Goal: Browse casually: Explore the website without a specific task or goal

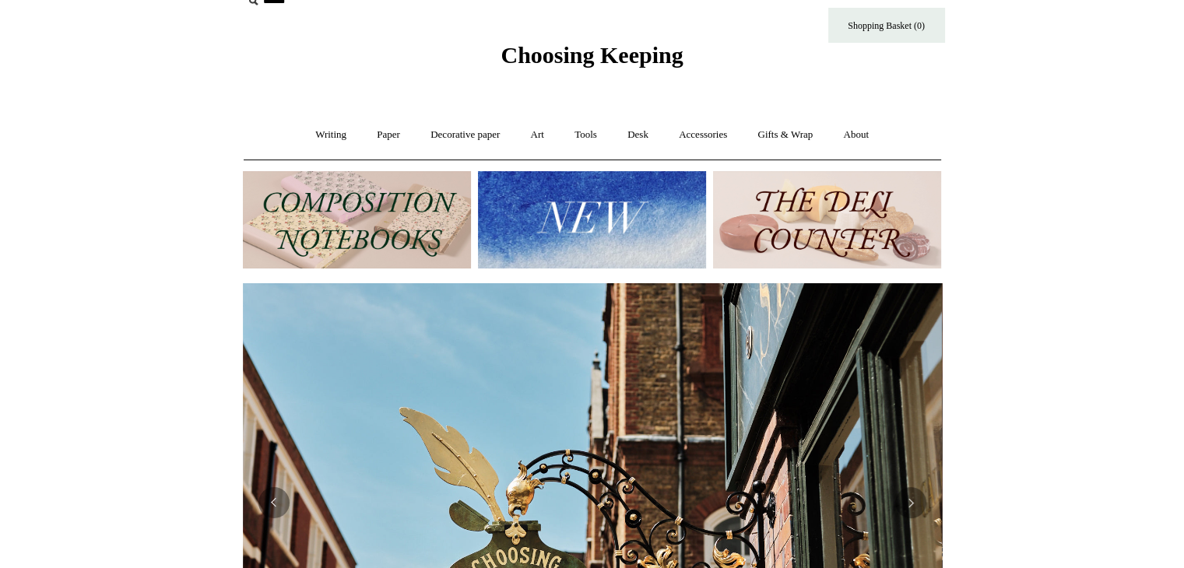
scroll to position [0, 699]
click at [536, 132] on link "Art +" at bounding box center [537, 134] width 41 height 41
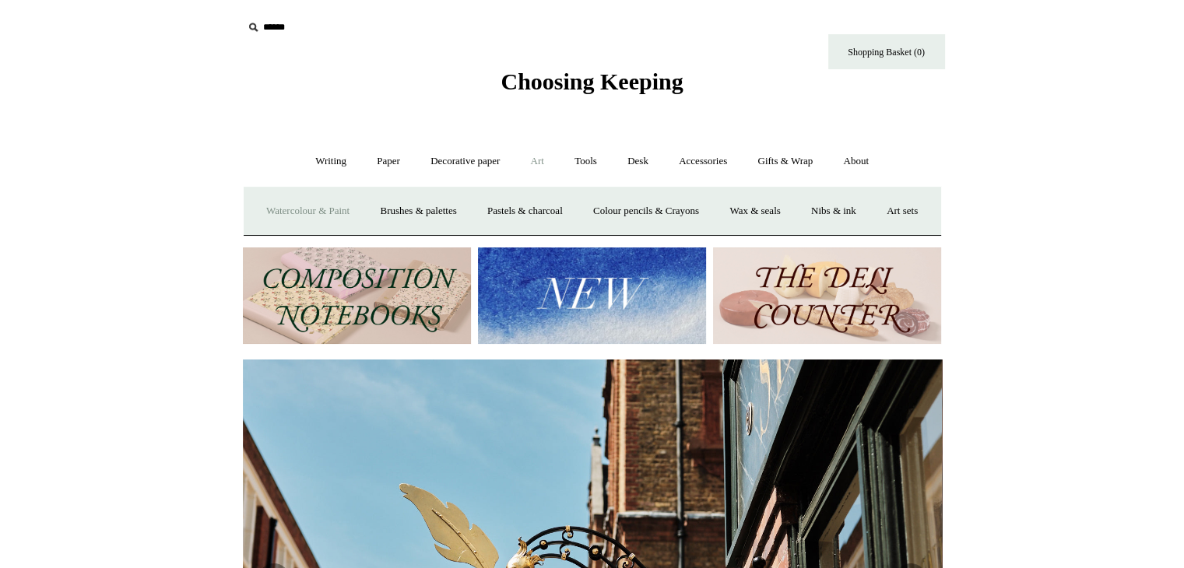
click at [314, 211] on link "Watercolour & Paint" at bounding box center [307, 211] width 111 height 41
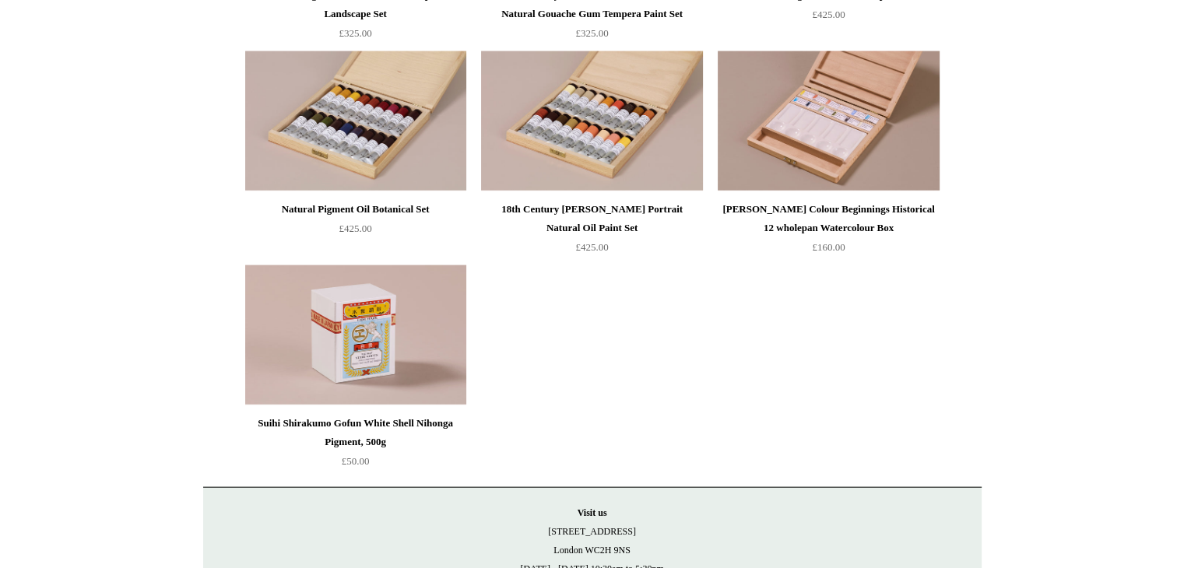
scroll to position [3366, 0]
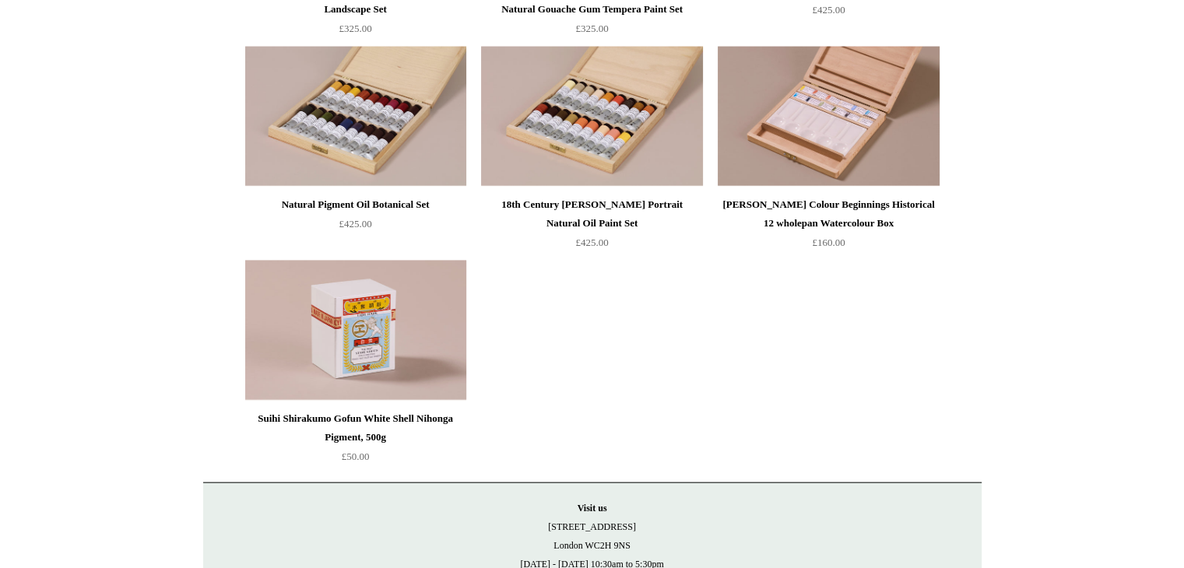
click at [345, 342] on img at bounding box center [355, 331] width 221 height 140
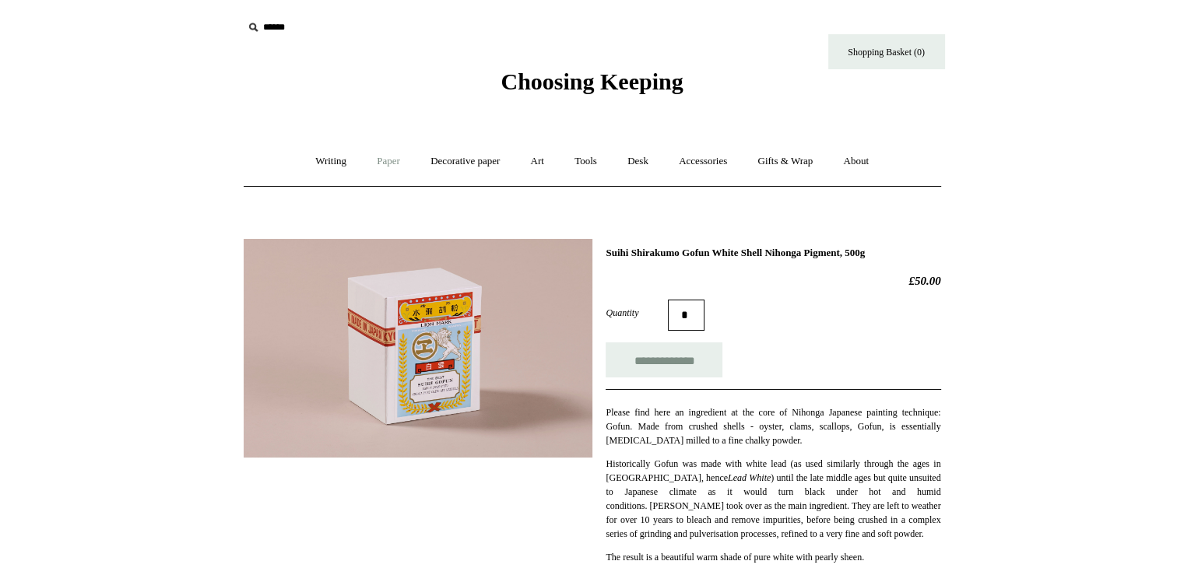
click at [384, 159] on link "Paper +" at bounding box center [388, 161] width 51 height 41
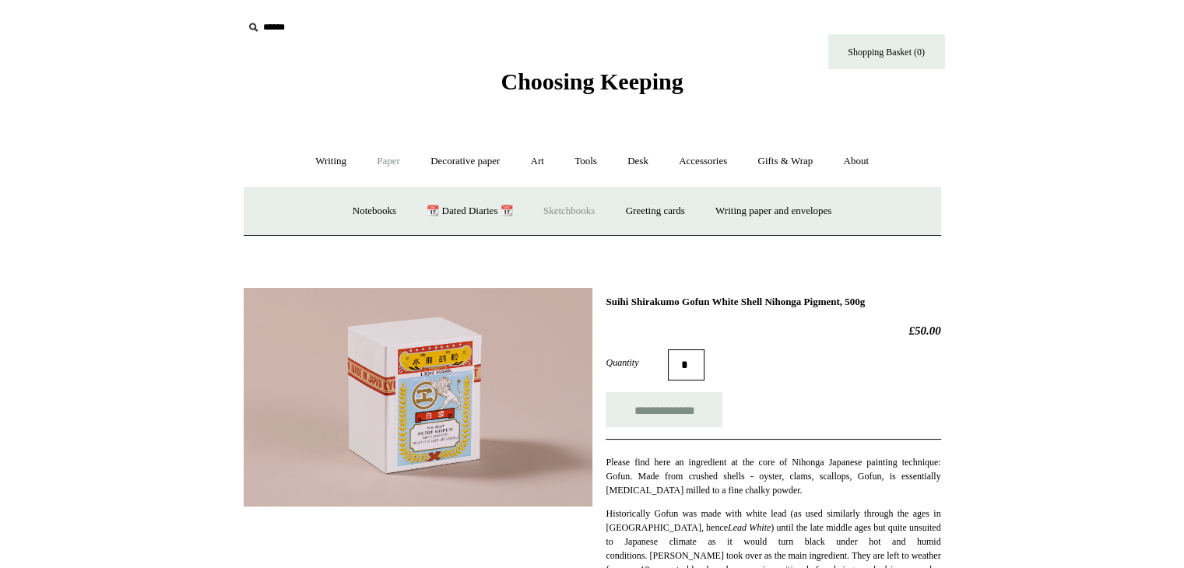
click at [564, 211] on link "Sketchbooks +" at bounding box center [568, 211] width 79 height 41
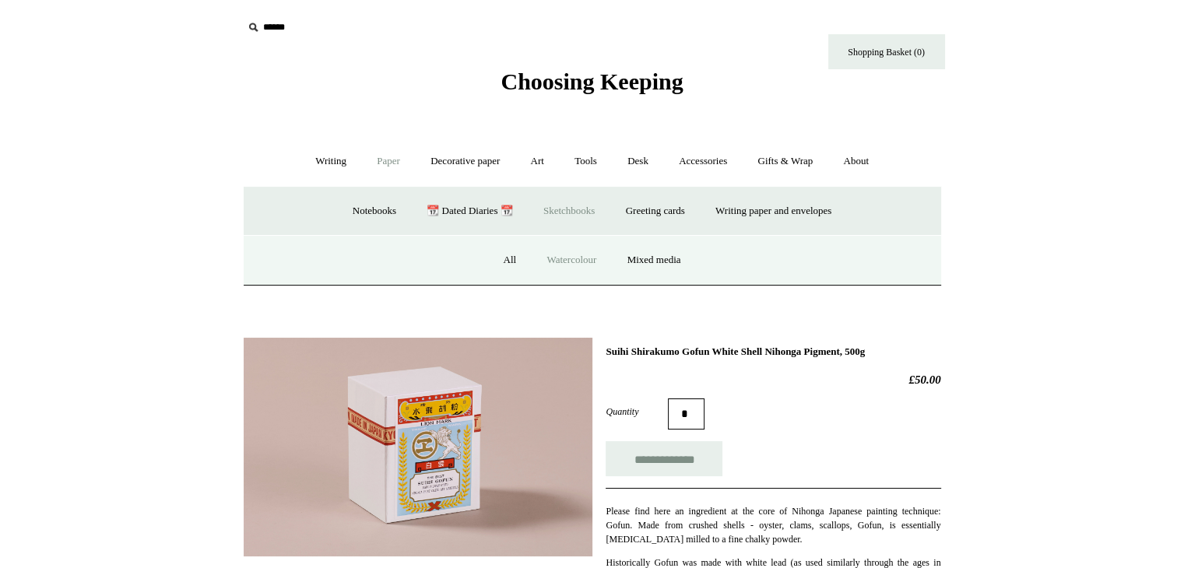
click at [572, 253] on link "Watercolour" at bounding box center [571, 260] width 78 height 41
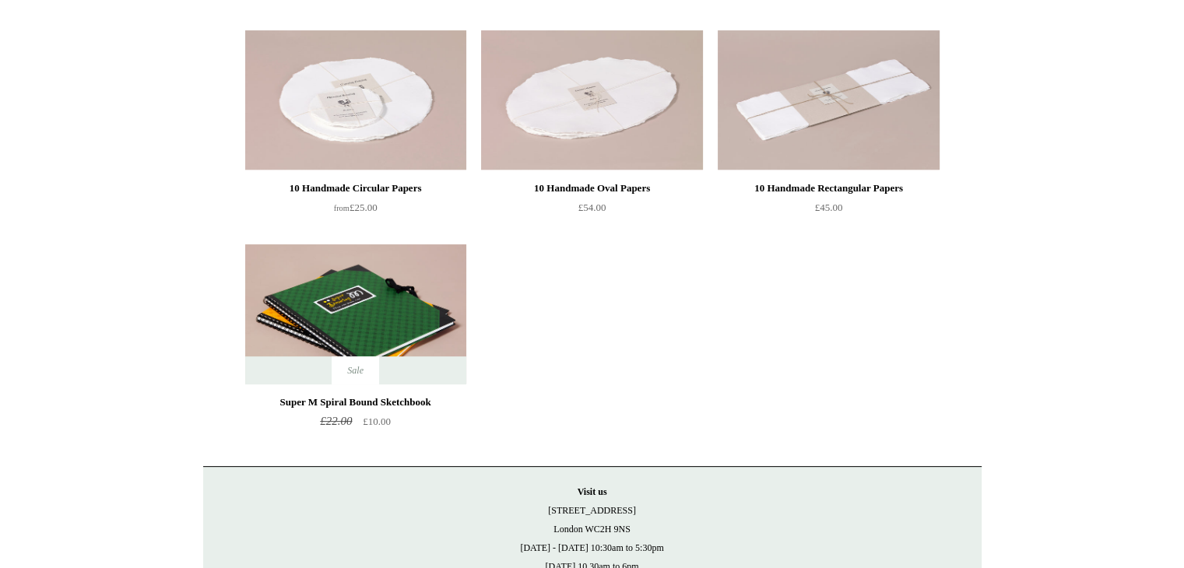
scroll to position [393, 0]
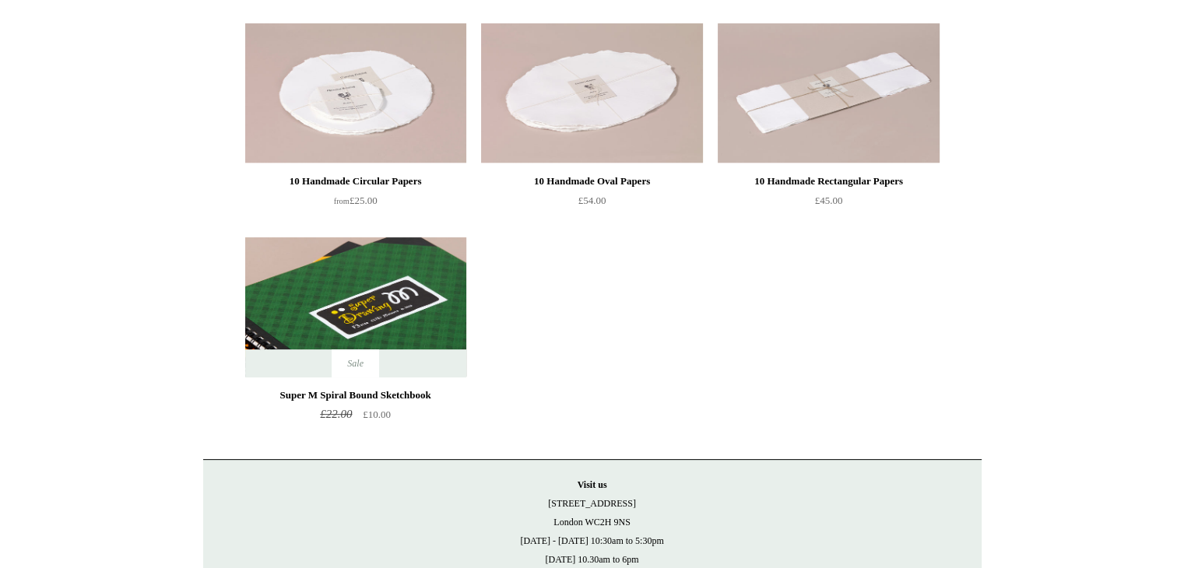
click at [361, 325] on img at bounding box center [355, 307] width 221 height 140
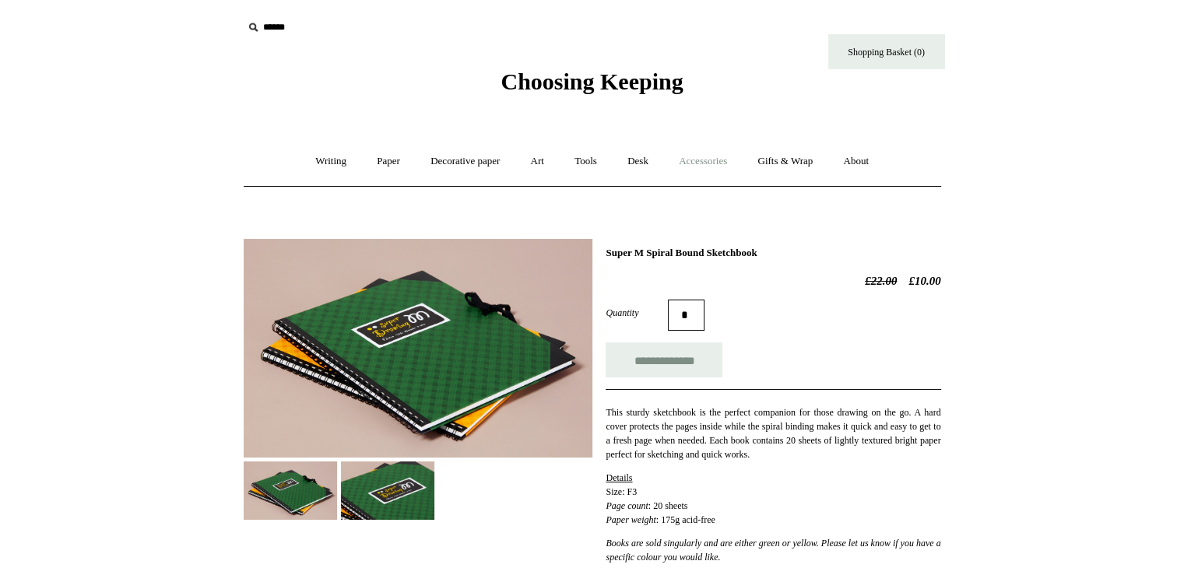
click at [685, 156] on link "Accessories +" at bounding box center [703, 161] width 76 height 41
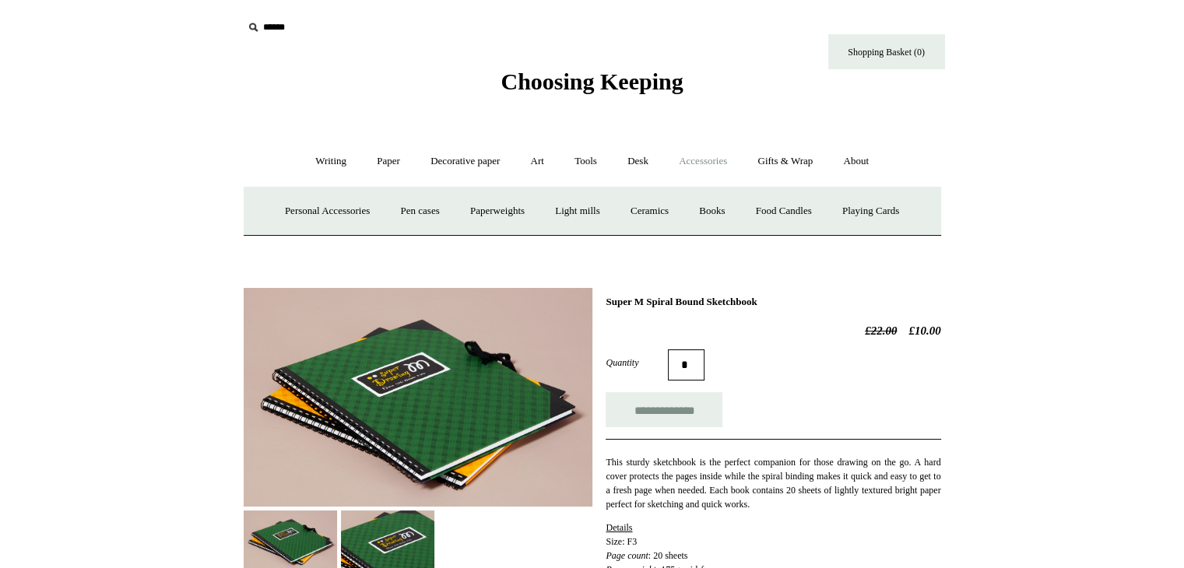
click at [717, 160] on link "Accessories -" at bounding box center [703, 161] width 76 height 41
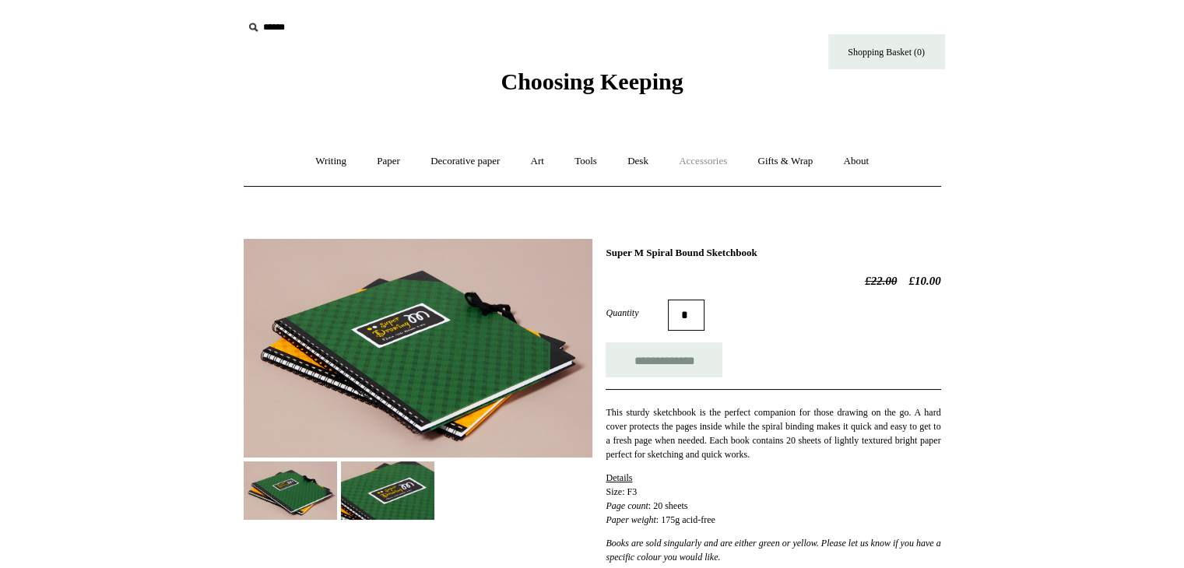
click at [718, 160] on link "Accessories +" at bounding box center [703, 161] width 76 height 41
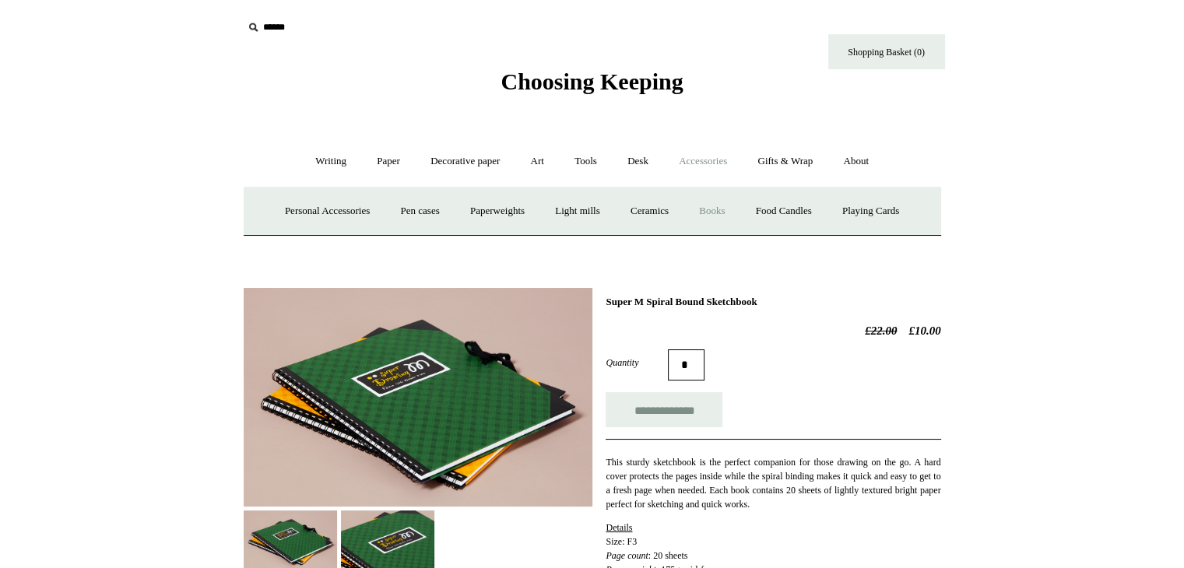
click at [725, 209] on link "Books" at bounding box center [712, 211] width 54 height 41
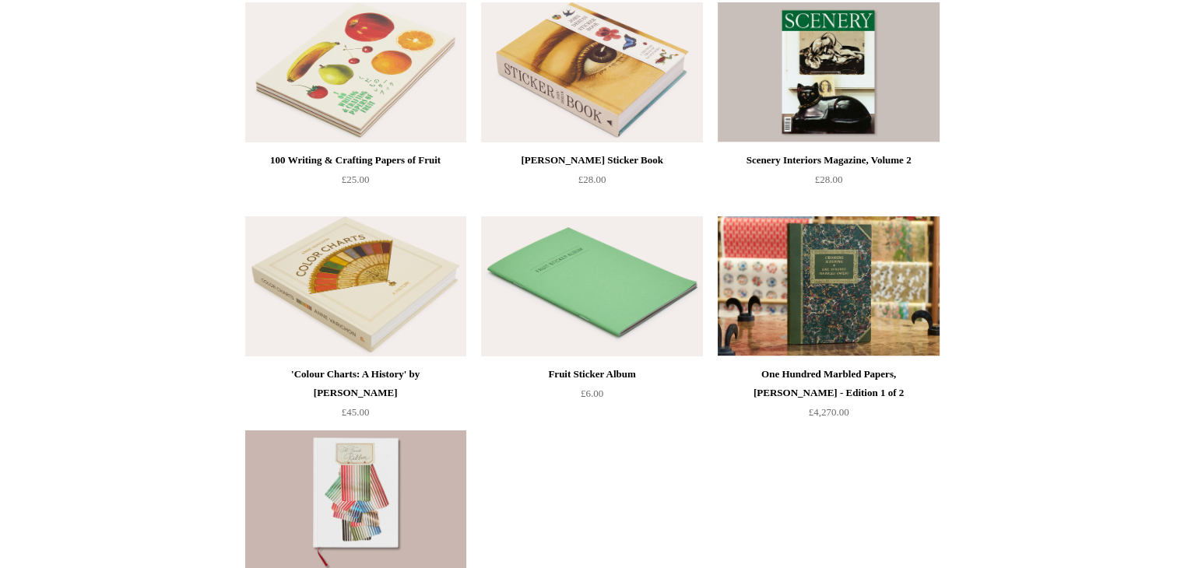
scroll to position [196, 0]
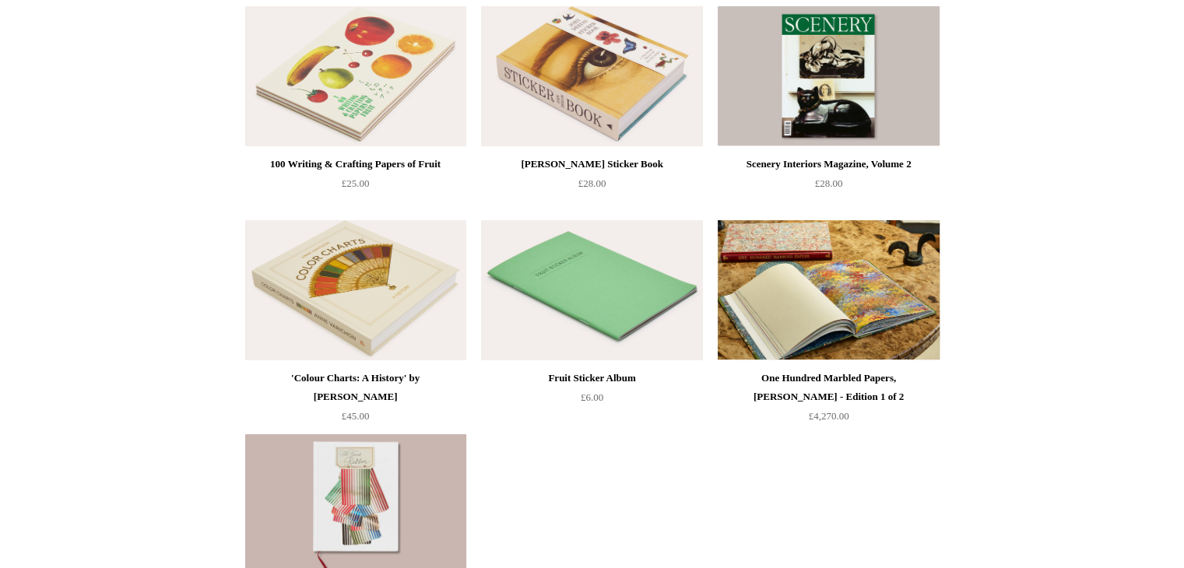
click at [838, 297] on img at bounding box center [828, 290] width 221 height 140
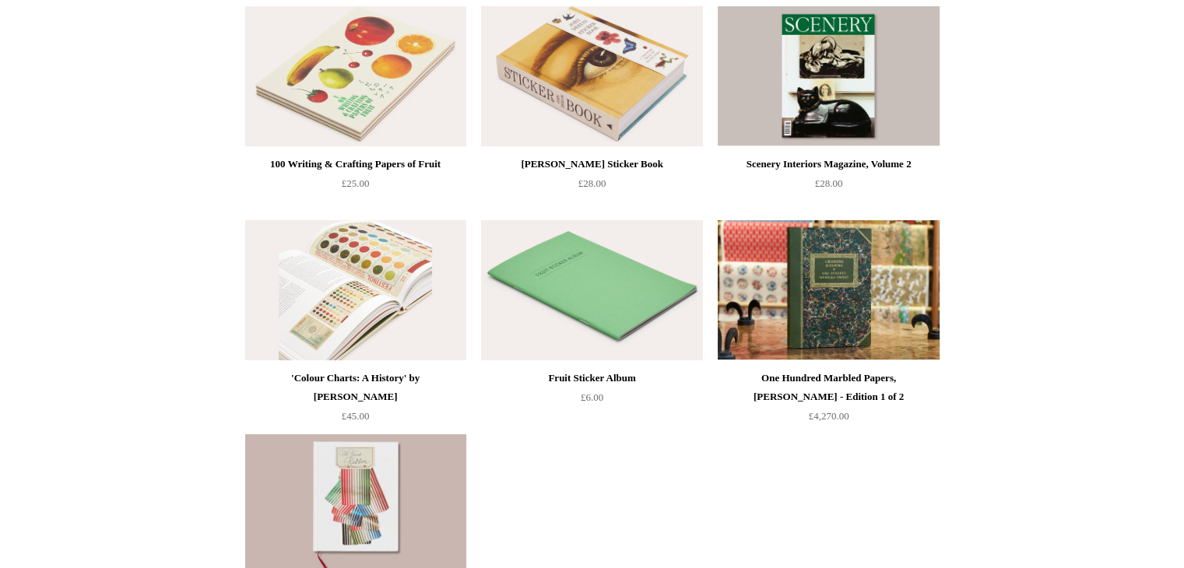
click at [367, 286] on img at bounding box center [355, 290] width 221 height 140
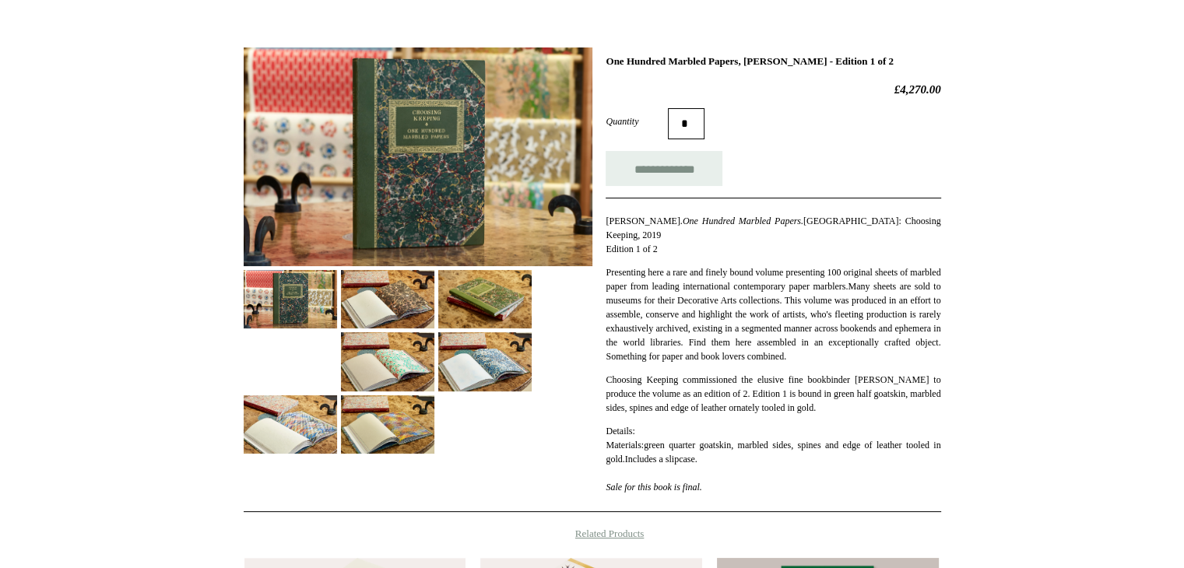
scroll to position [195, 0]
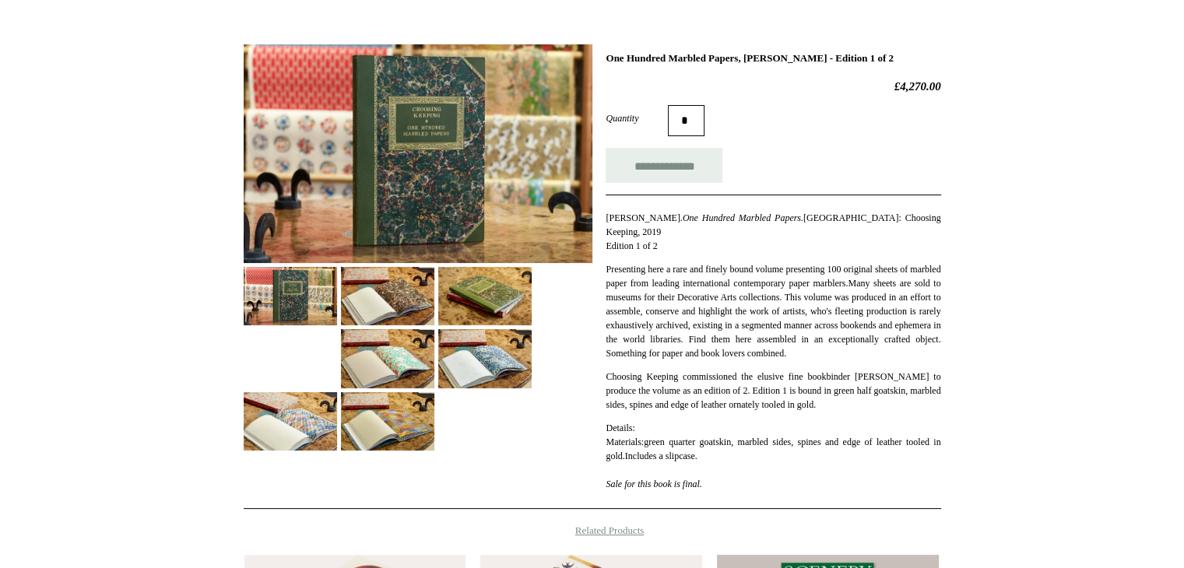
click at [492, 284] on img at bounding box center [484, 296] width 93 height 58
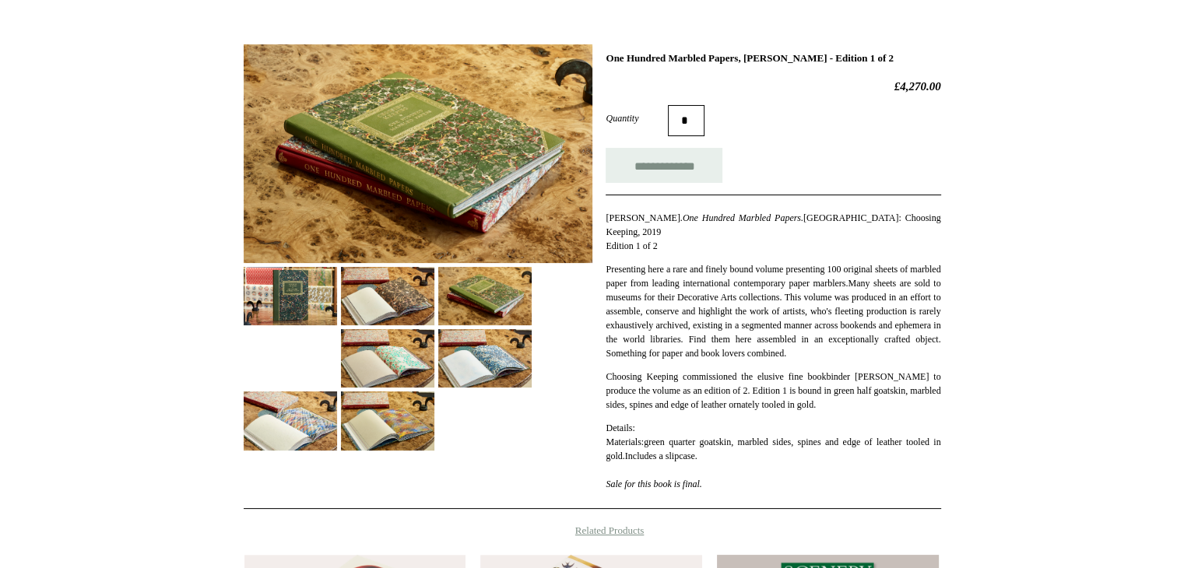
click at [506, 197] on img at bounding box center [418, 153] width 349 height 219
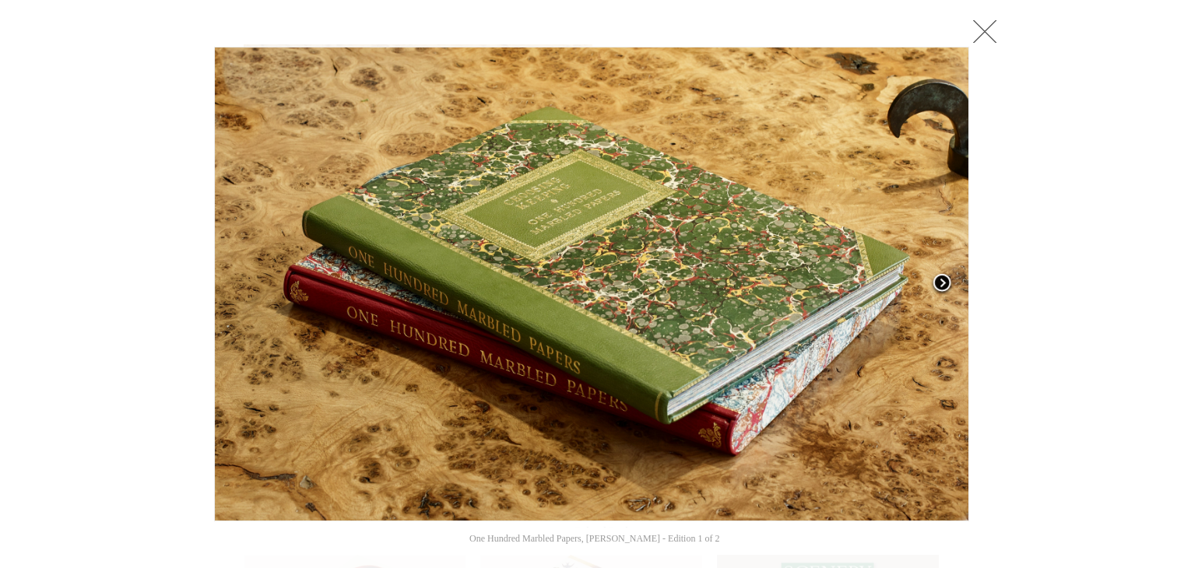
click at [941, 279] on span at bounding box center [941, 283] width 23 height 23
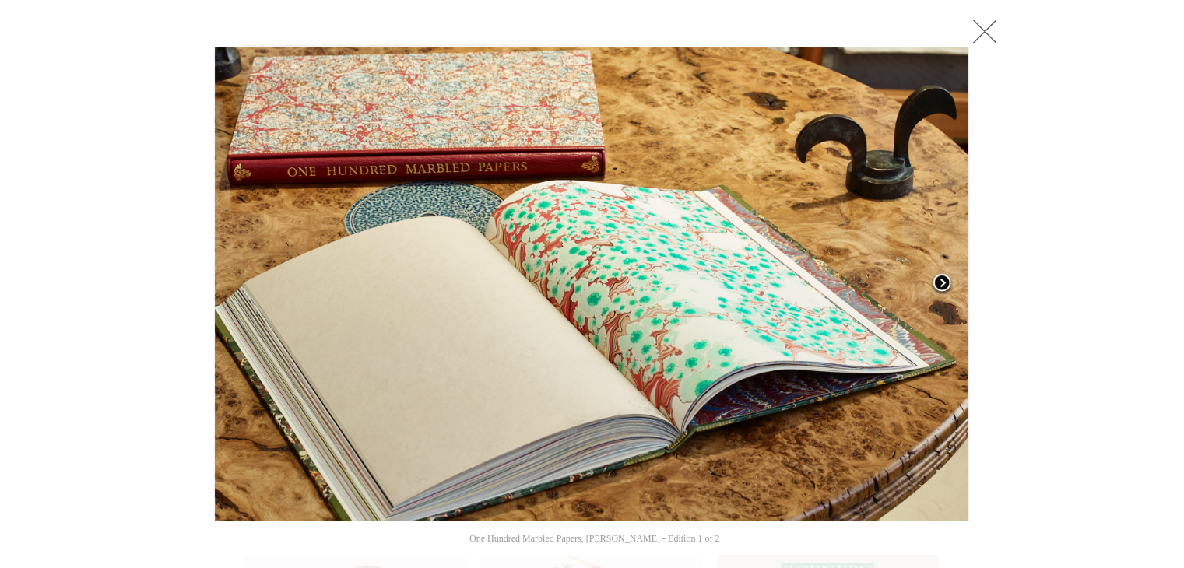
click at [941, 282] on span at bounding box center [941, 283] width 23 height 23
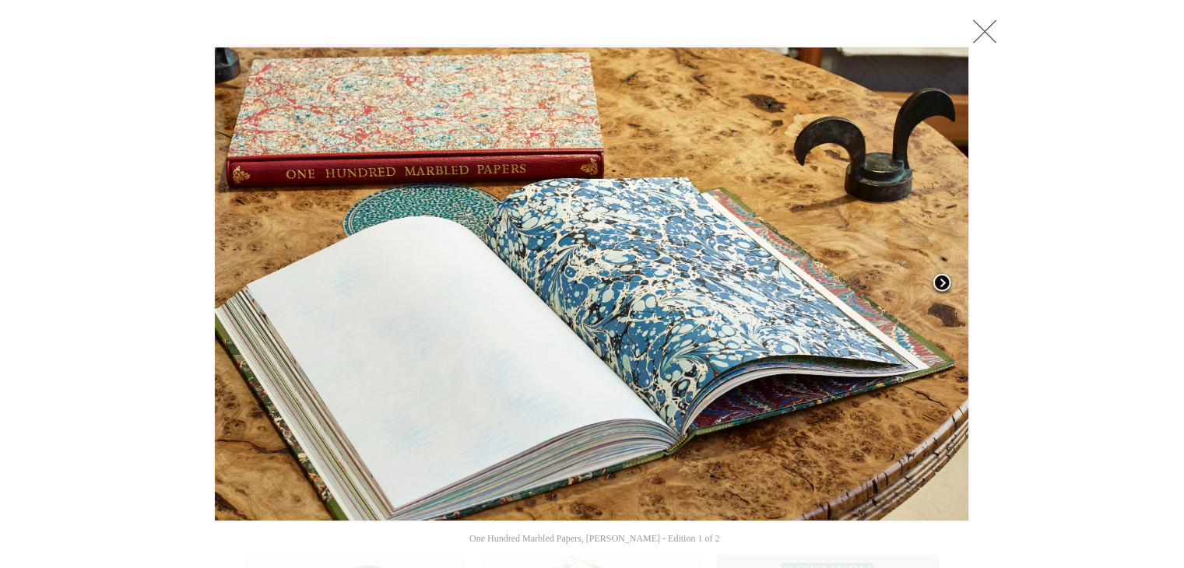
click at [941, 282] on span at bounding box center [941, 283] width 23 height 23
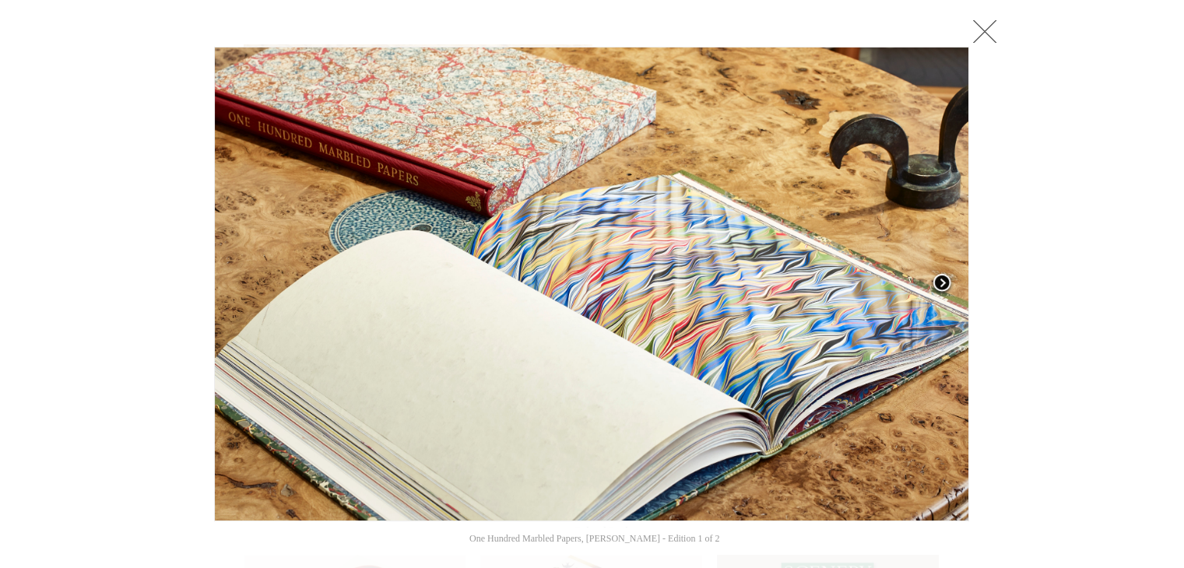
click at [941, 282] on span at bounding box center [941, 283] width 23 height 23
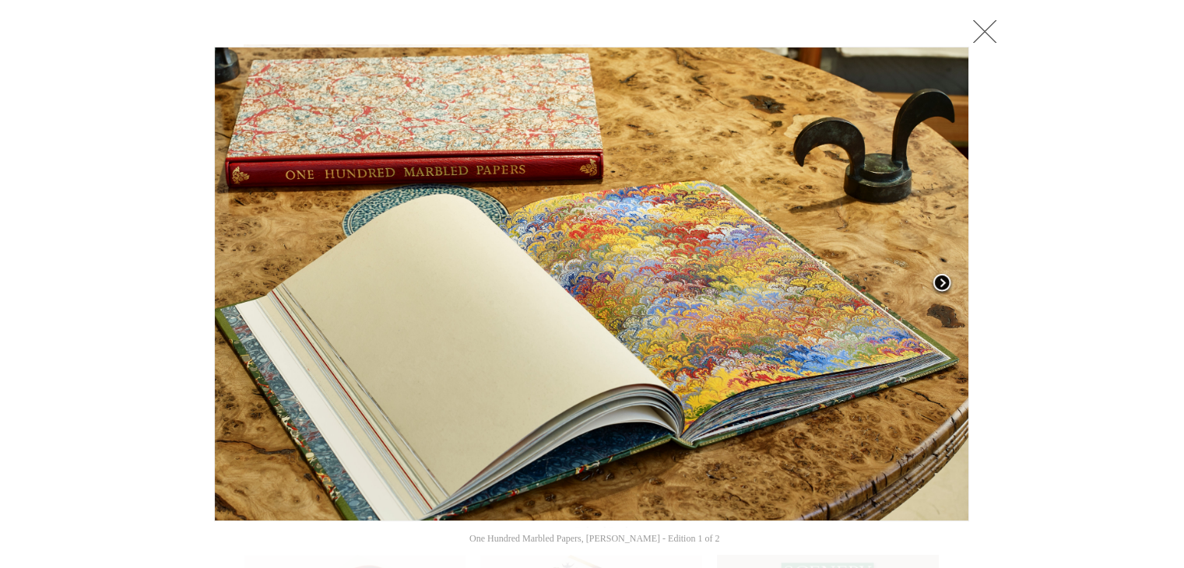
click at [941, 282] on span at bounding box center [941, 283] width 23 height 23
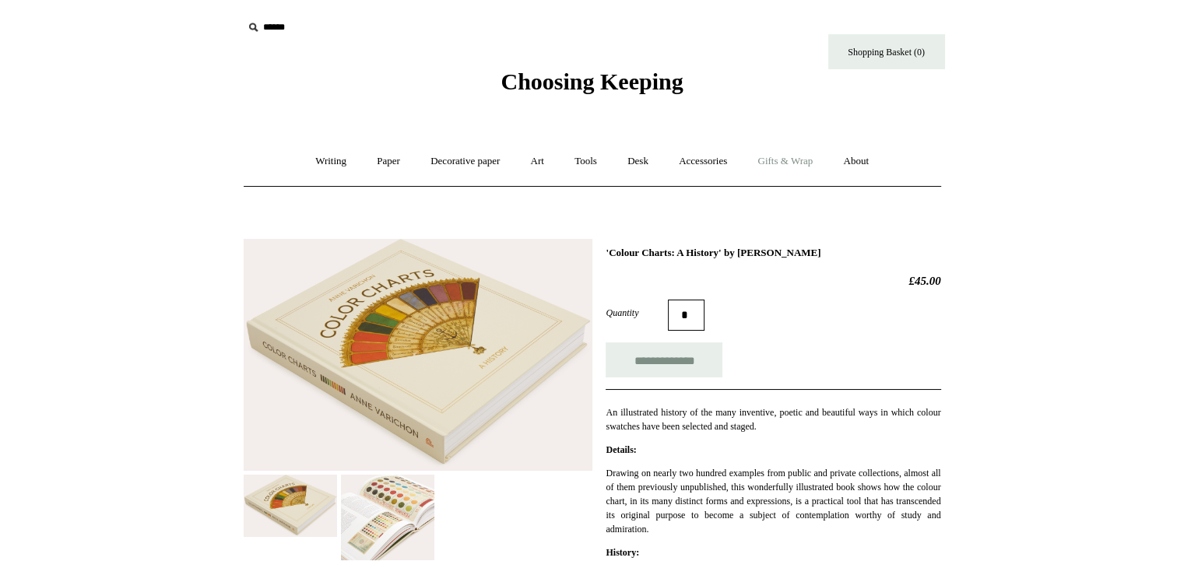
click at [806, 157] on link "Gifts & Wrap +" at bounding box center [784, 161] width 83 height 41
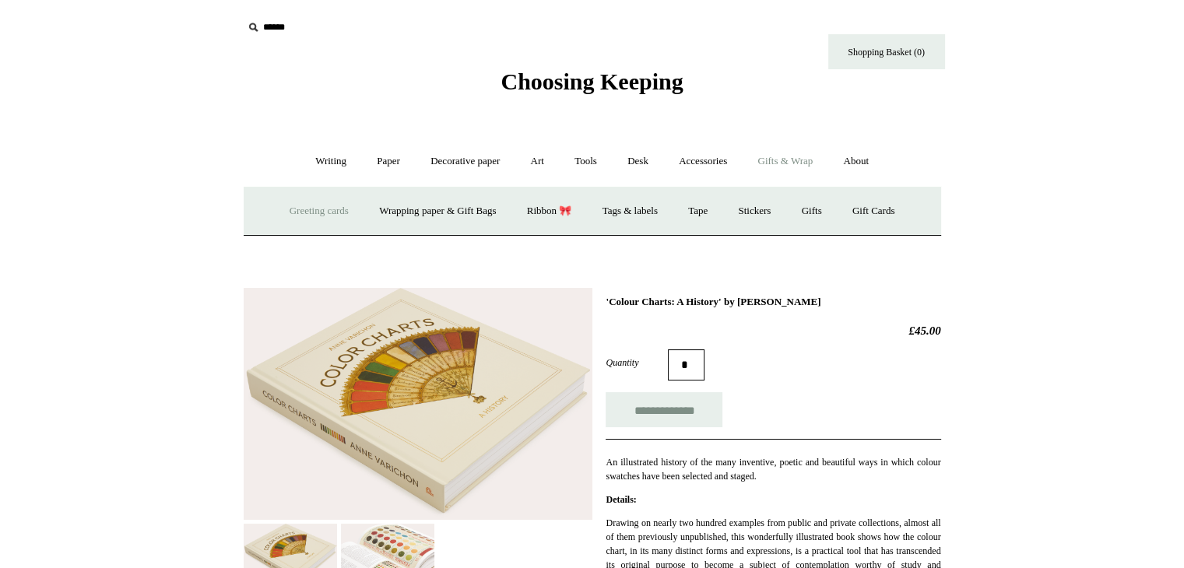
click at [304, 203] on link "Greeting cards +" at bounding box center [319, 211] width 87 height 41
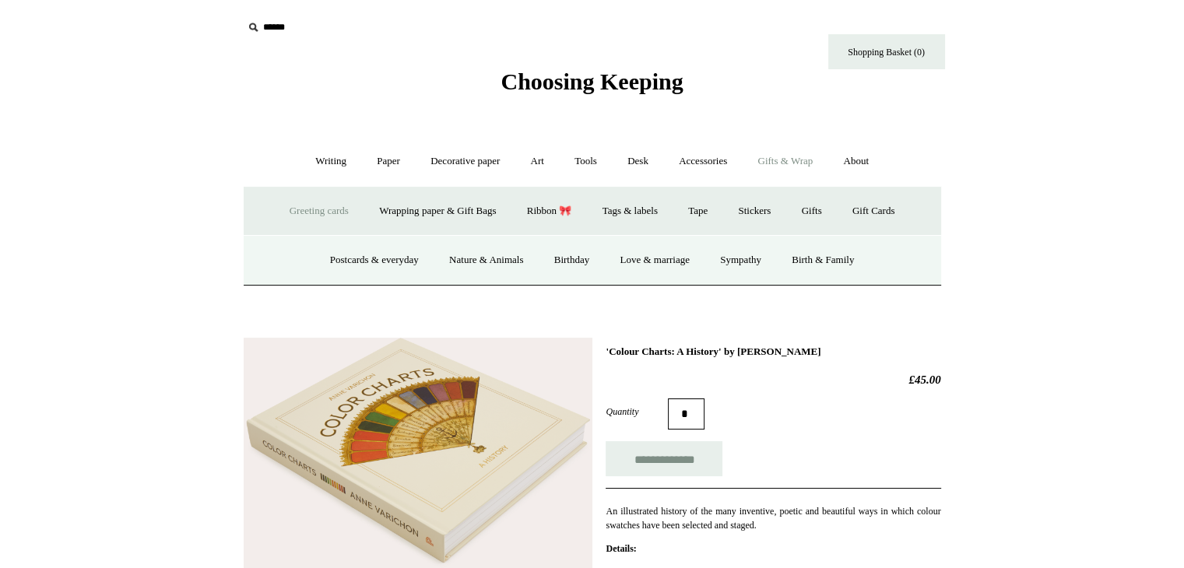
click at [312, 205] on link "Greeting cards -" at bounding box center [319, 211] width 87 height 41
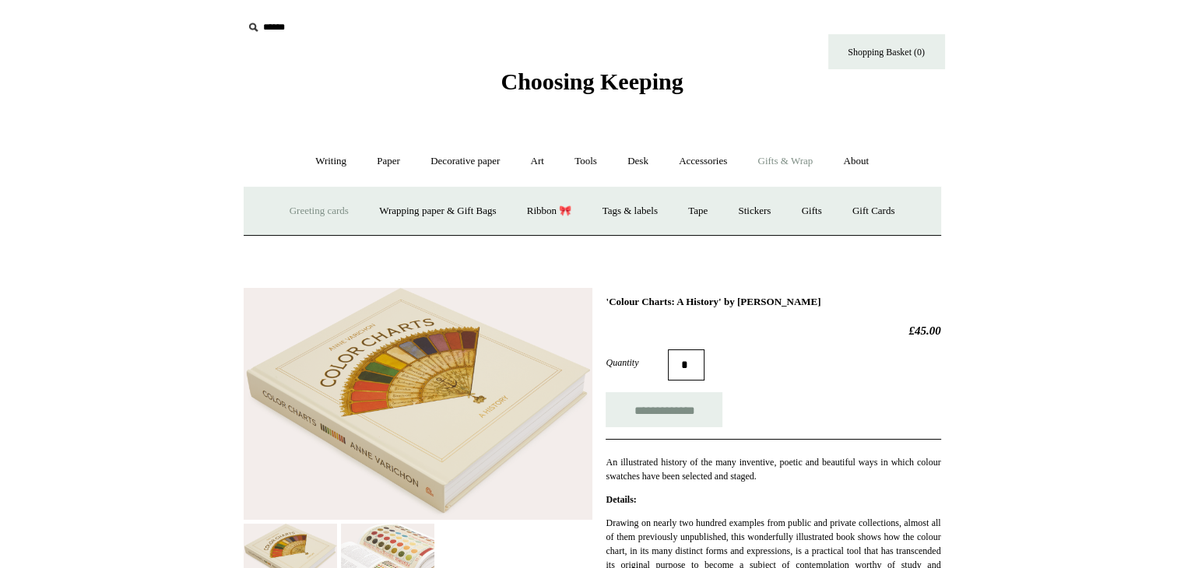
click at [314, 212] on link "Greeting cards +" at bounding box center [319, 211] width 87 height 41
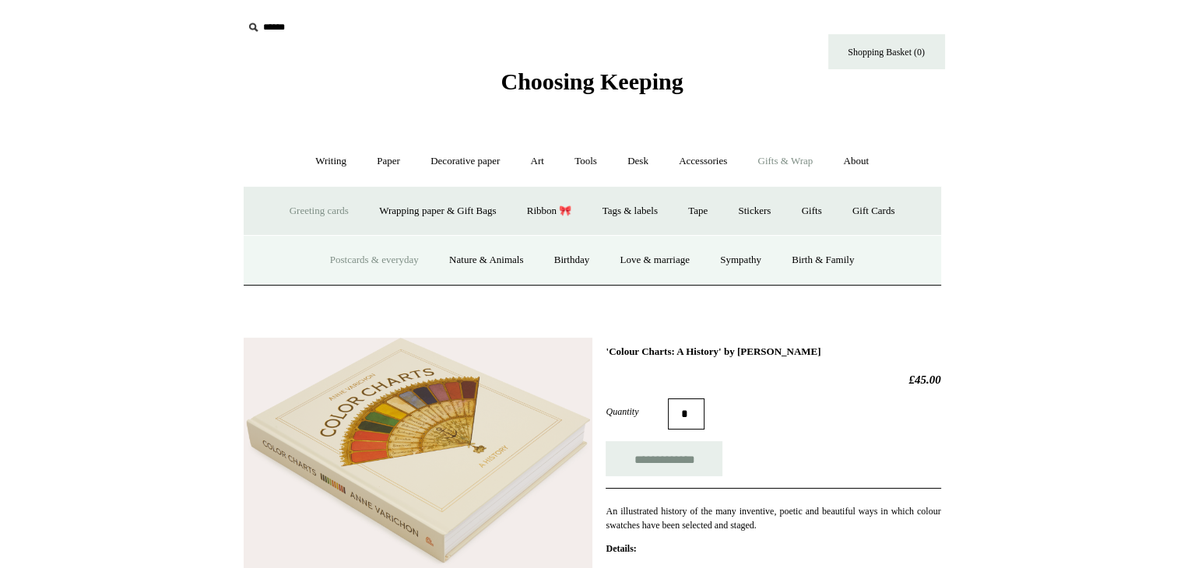
click at [378, 257] on link "Postcards & everyday" at bounding box center [374, 260] width 117 height 41
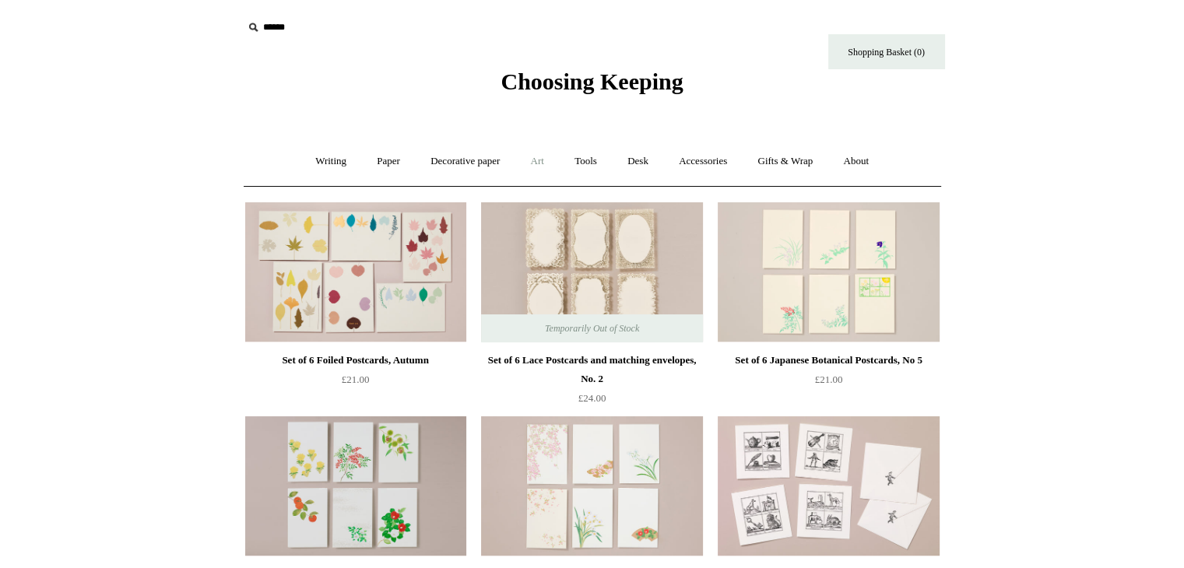
click at [536, 157] on link "Art +" at bounding box center [537, 161] width 41 height 41
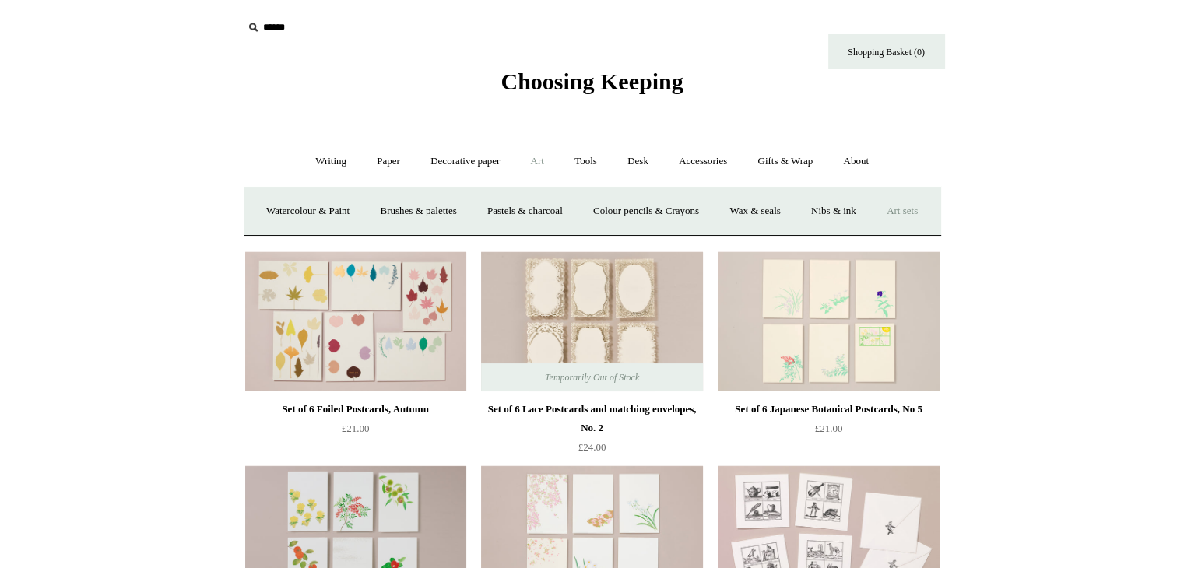
click at [873, 232] on link "Art sets" at bounding box center [902, 211] width 59 height 41
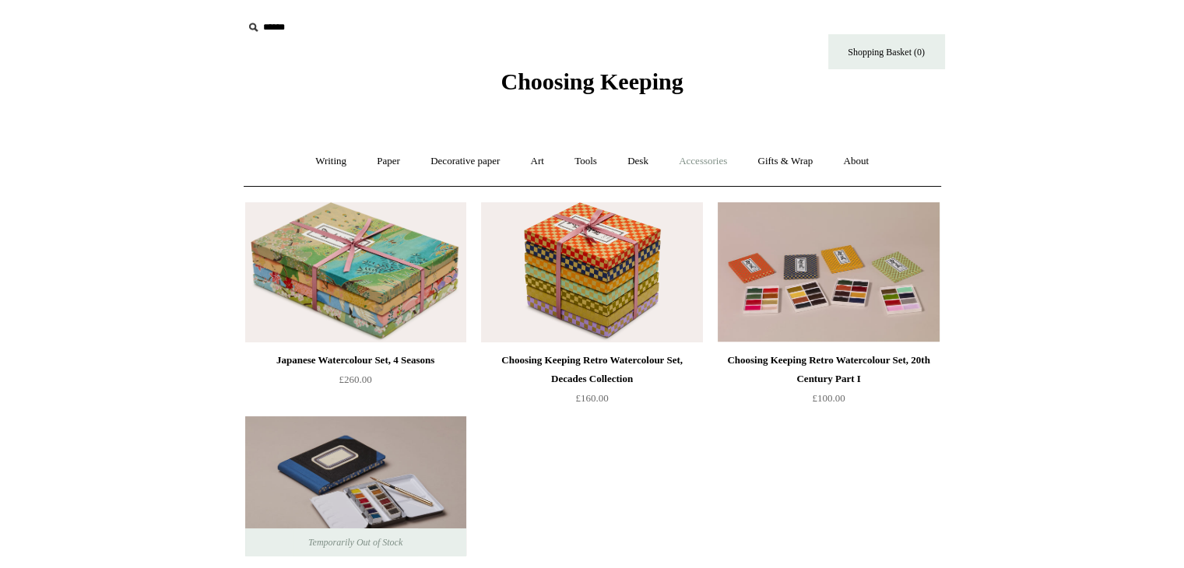
click at [700, 158] on link "Accessories +" at bounding box center [703, 161] width 76 height 41
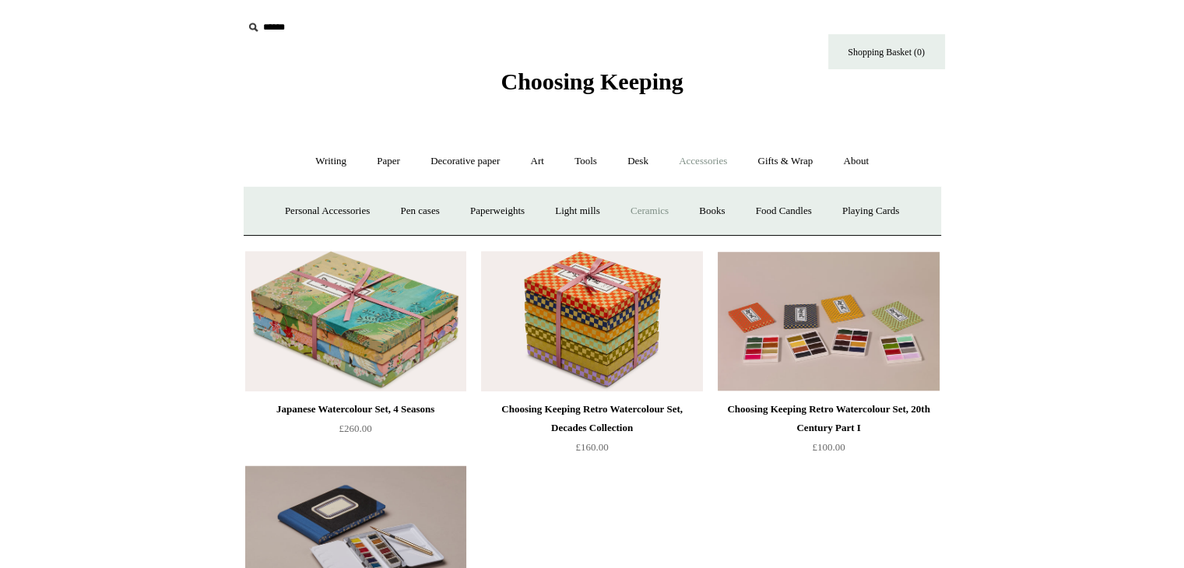
click at [660, 209] on link "Ceramics +" at bounding box center [649, 211] width 66 height 41
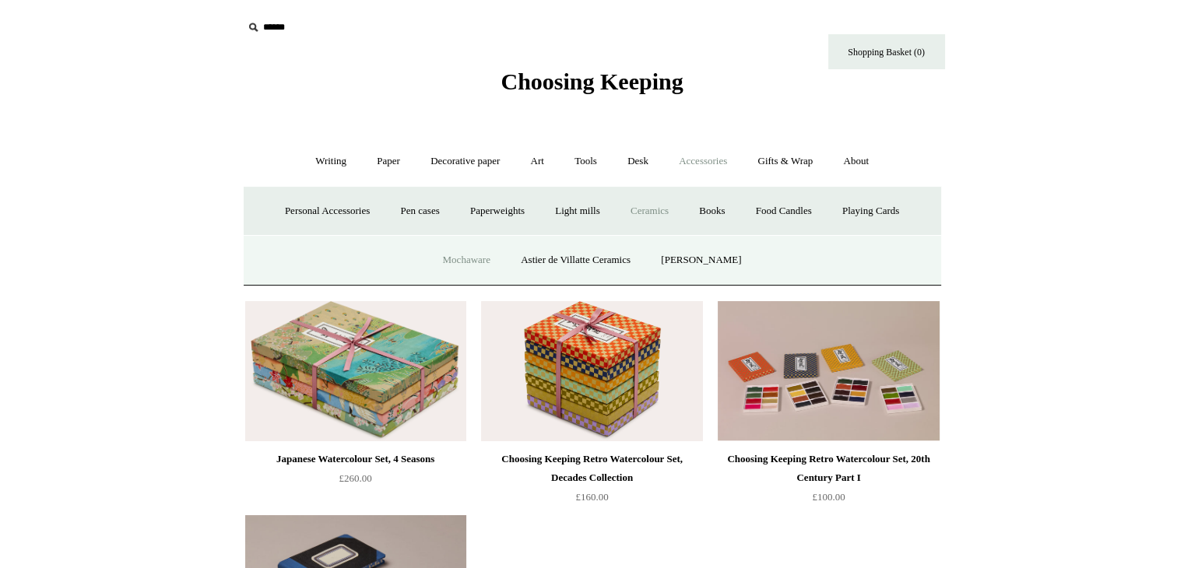
click at [469, 255] on link "Mochaware" at bounding box center [466, 260] width 76 height 41
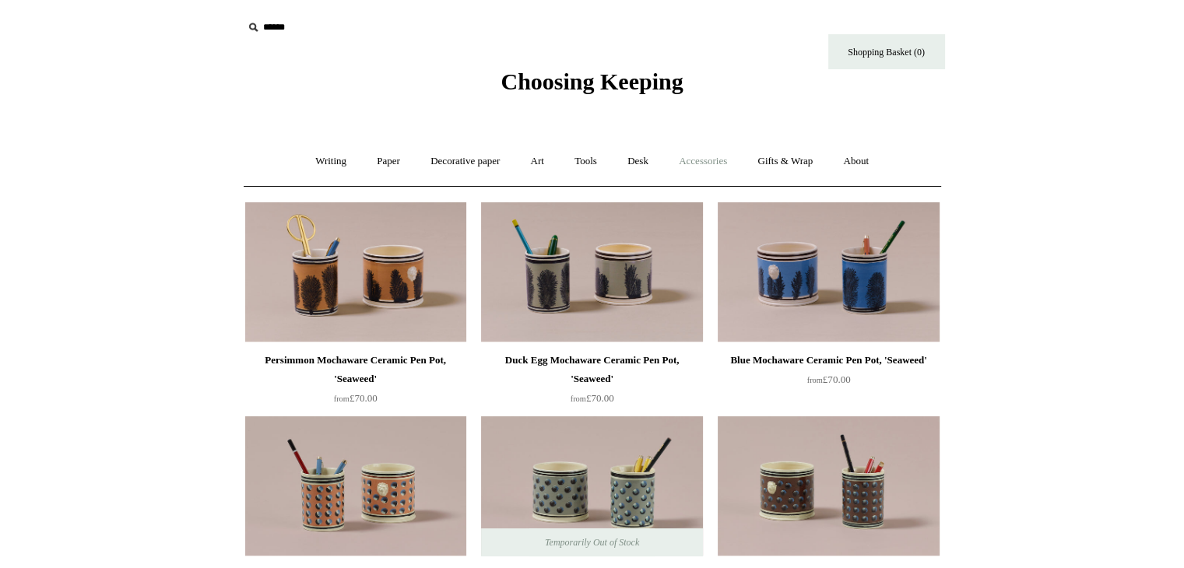
click at [716, 163] on link "Accessories +" at bounding box center [703, 161] width 76 height 41
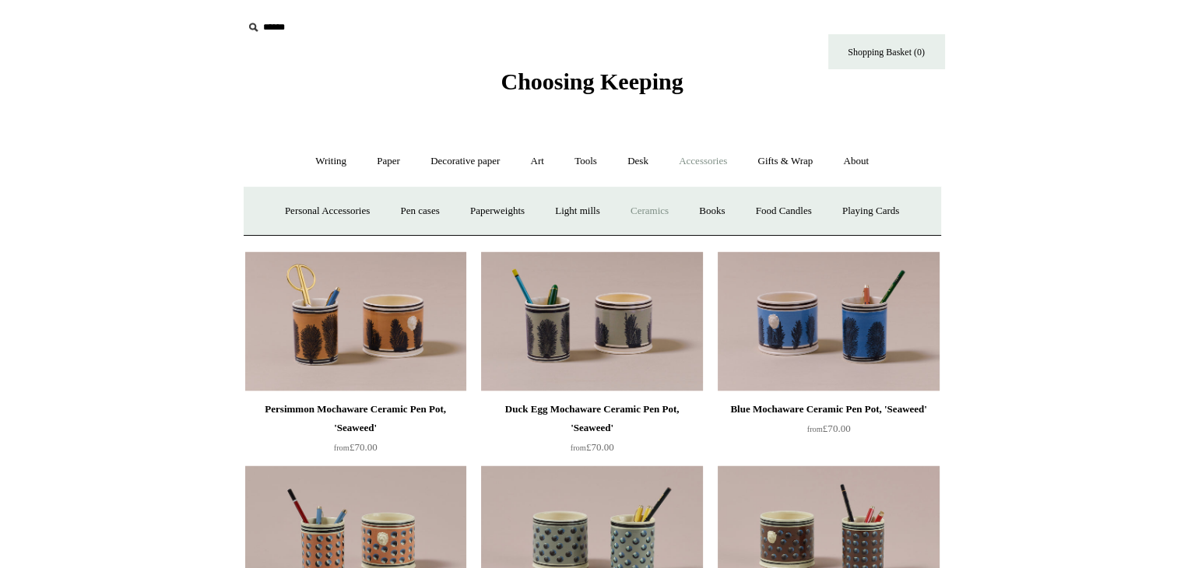
click at [654, 207] on link "Ceramics +" at bounding box center [649, 211] width 66 height 41
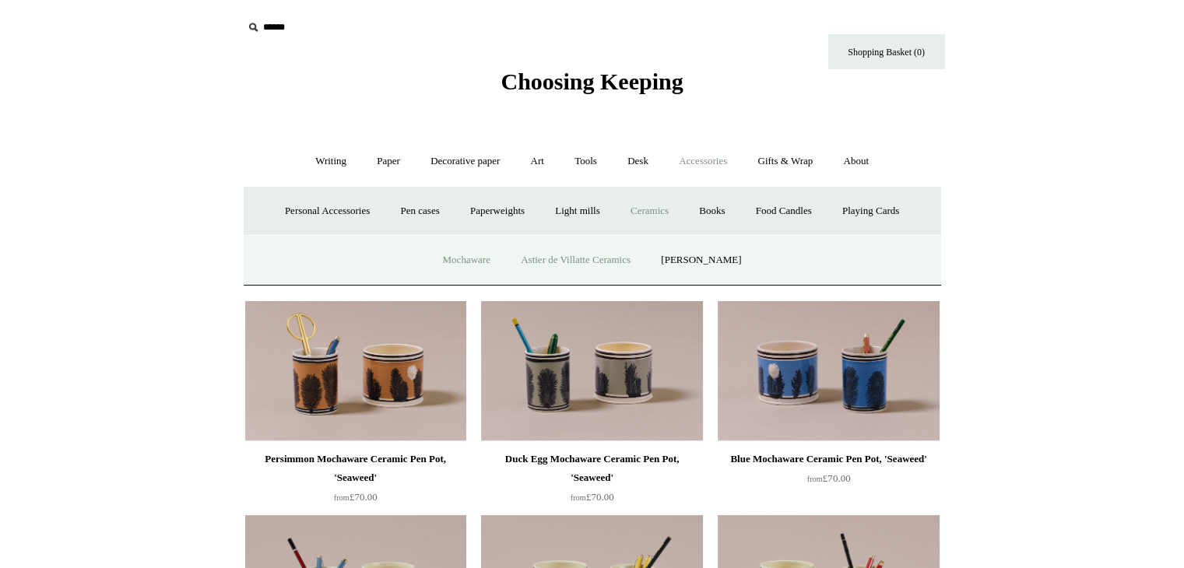
click at [592, 261] on link "Astier de Villatte Ceramics" at bounding box center [576, 260] width 138 height 41
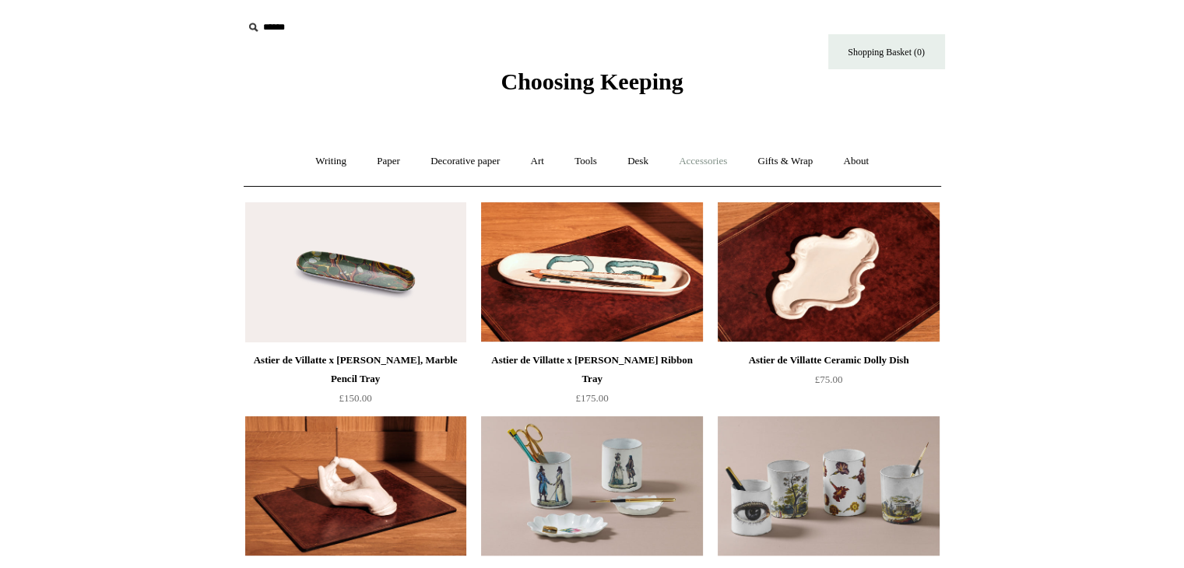
click at [698, 162] on link "Accessories +" at bounding box center [703, 161] width 76 height 41
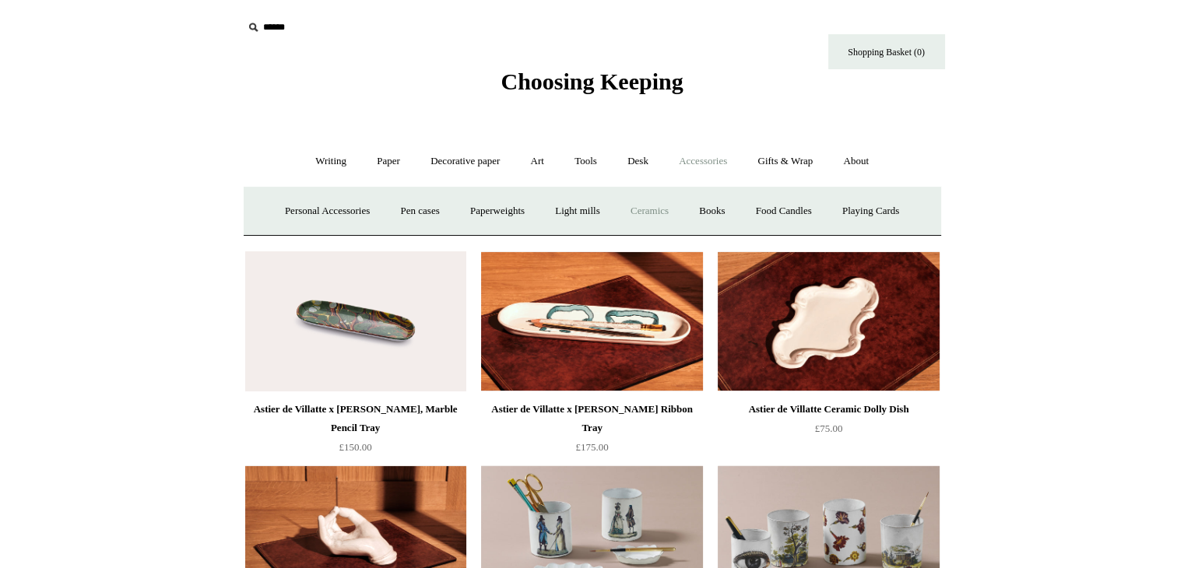
click at [655, 204] on link "Ceramics +" at bounding box center [649, 211] width 66 height 41
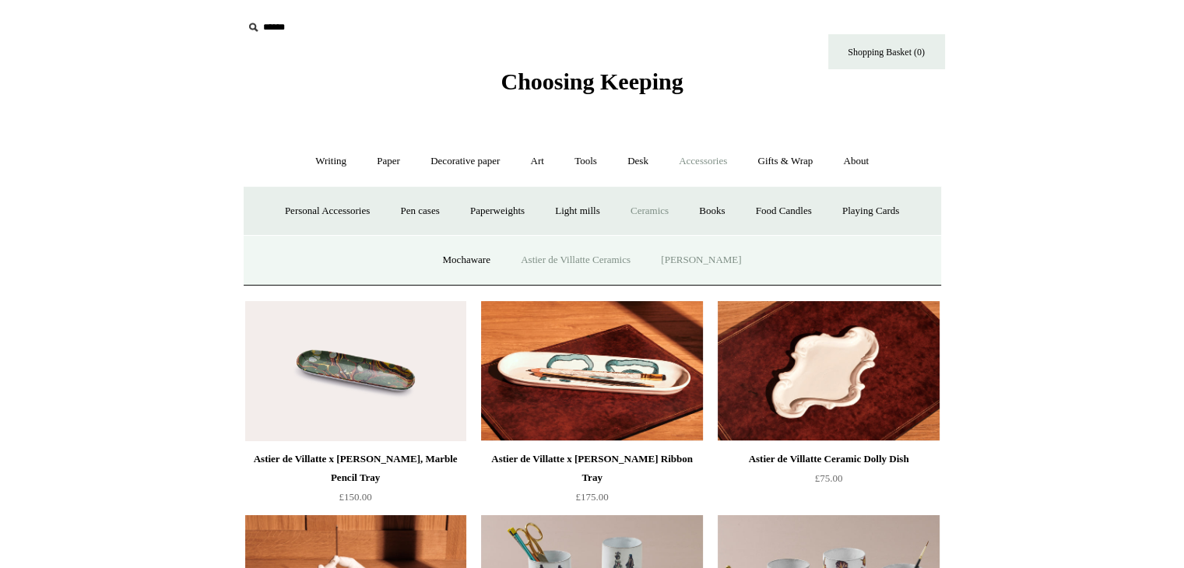
click at [709, 261] on link "[PERSON_NAME]" at bounding box center [701, 260] width 108 height 41
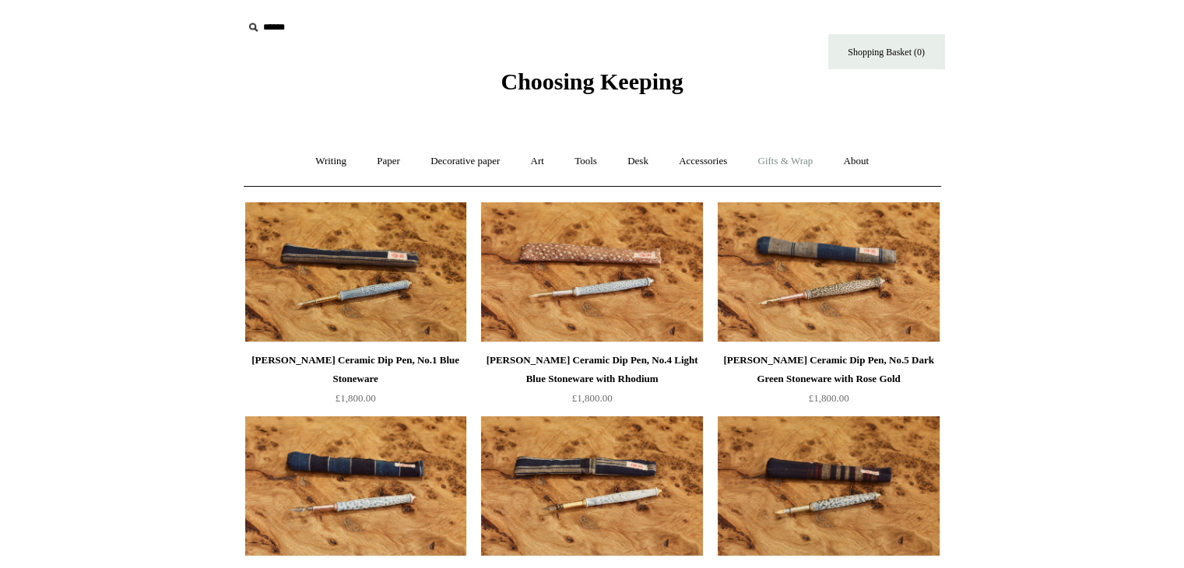
click at [792, 160] on link "Gifts & Wrap +" at bounding box center [784, 161] width 83 height 41
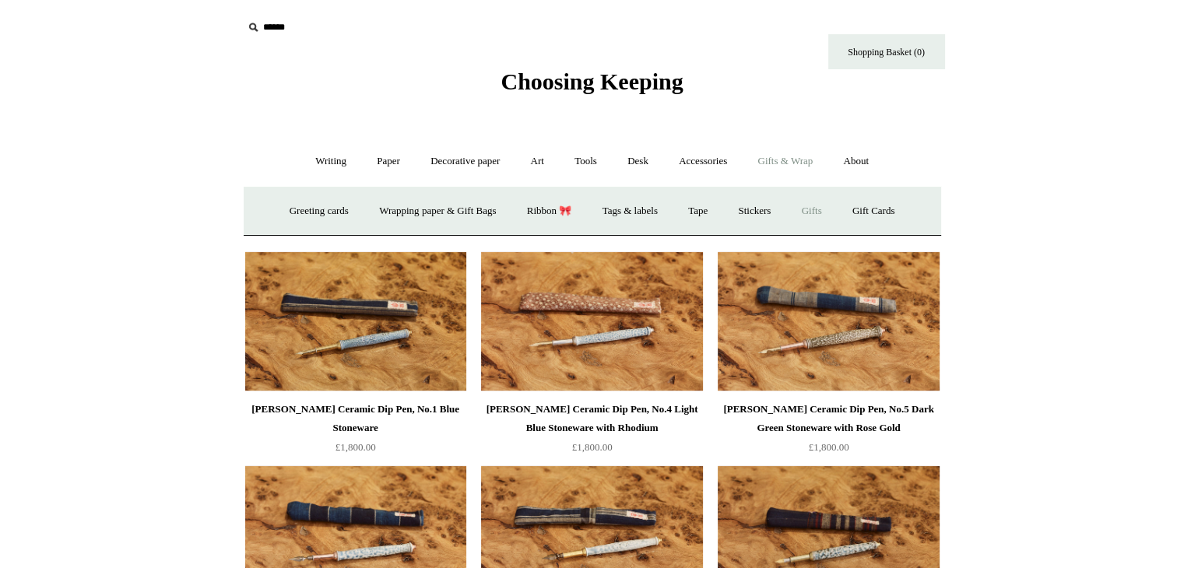
click at [826, 208] on link "Gifts +" at bounding box center [812, 211] width 48 height 41
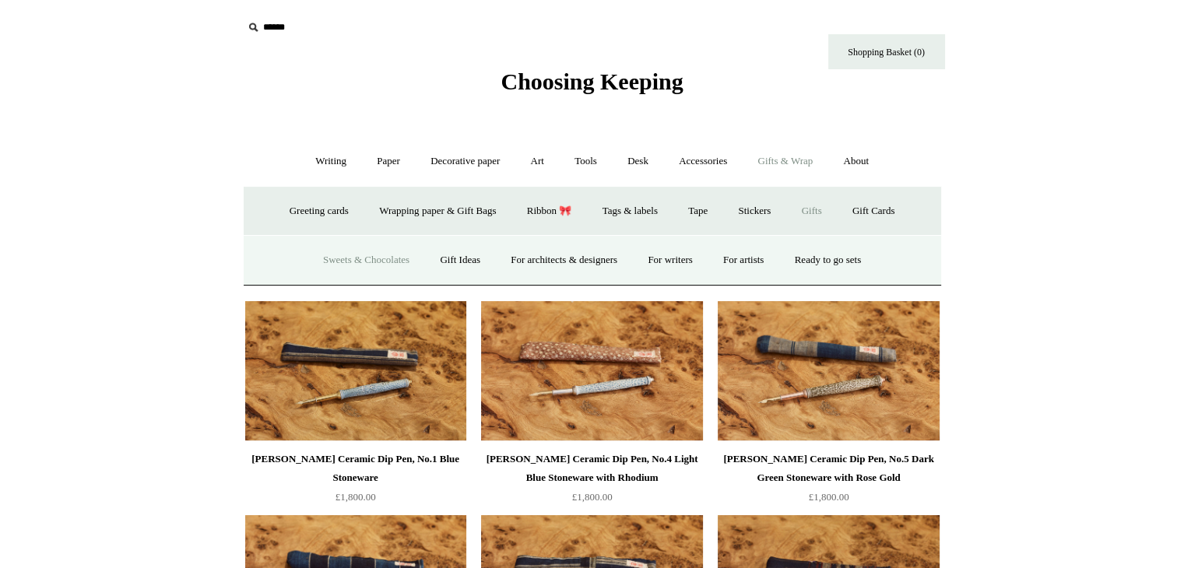
click at [377, 257] on link "Sweets & Chocolates" at bounding box center [366, 260] width 114 height 41
click at [446, 256] on link "Gift Ideas" at bounding box center [460, 260] width 68 height 41
click at [519, 259] on link "For architects & designers" at bounding box center [564, 260] width 135 height 41
click at [675, 259] on link "For writers" at bounding box center [670, 260] width 72 height 41
click at [753, 256] on link "For artists" at bounding box center [743, 260] width 68 height 41
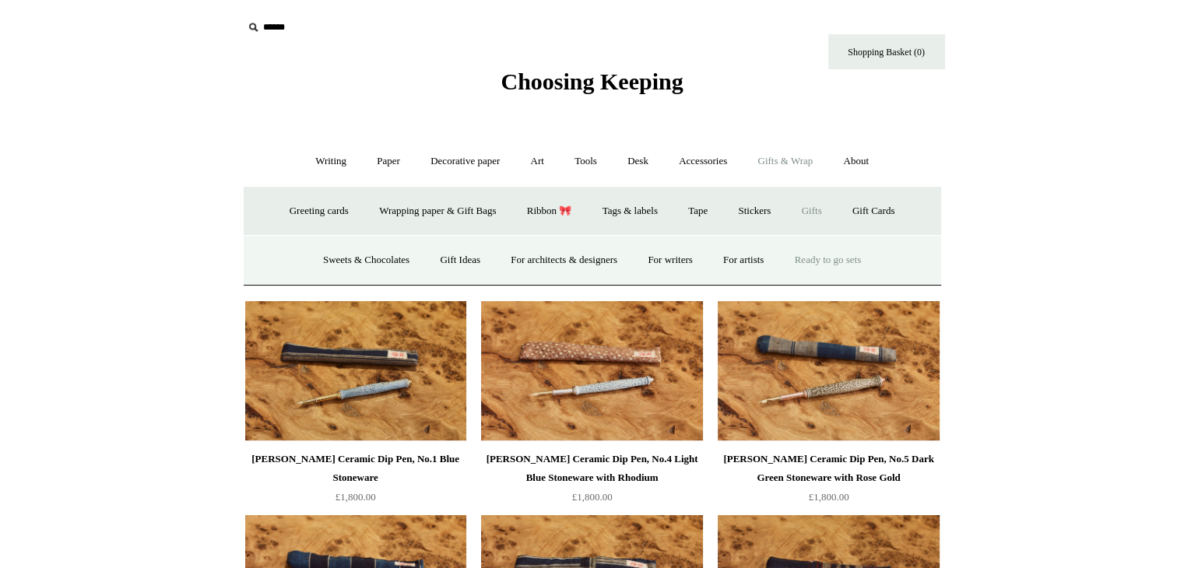
click at [850, 259] on link "Ready to go sets" at bounding box center [828, 260] width 95 height 41
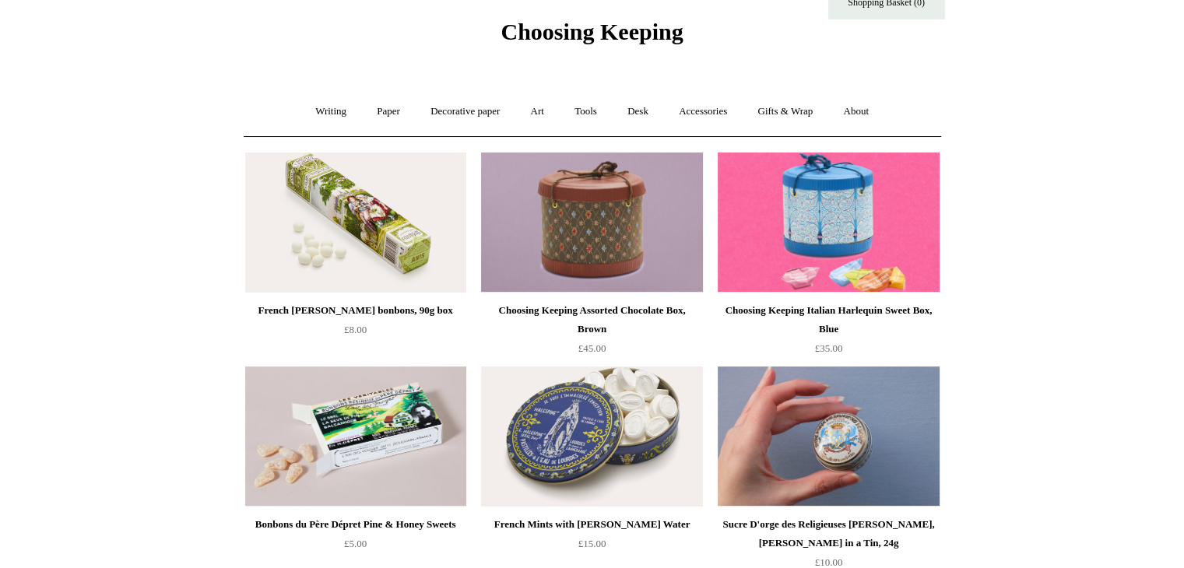
scroll to position [50, 0]
